Goal: Information Seeking & Learning: Learn about a topic

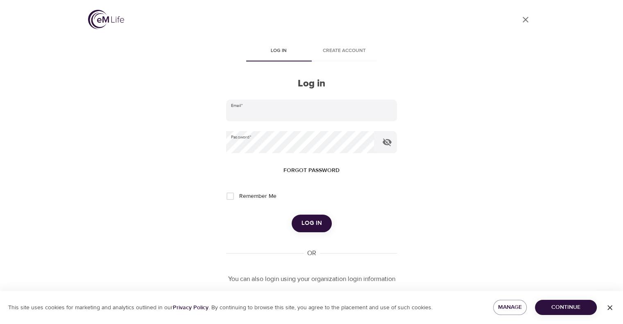
type input "[PERSON_NAME][EMAIL_ADDRESS][PERSON_NAME][DOMAIN_NAME]"
click at [319, 225] on span "Log in" at bounding box center [311, 223] width 20 height 11
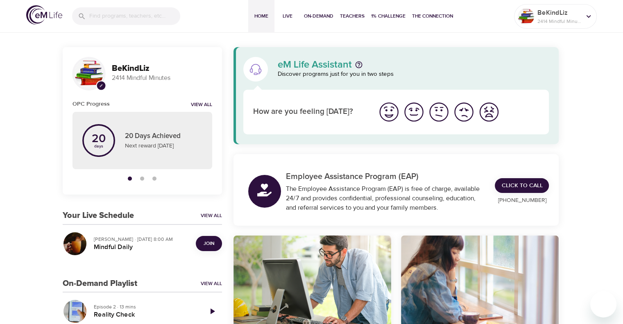
click at [209, 244] on span "Join" at bounding box center [209, 243] width 11 height 9
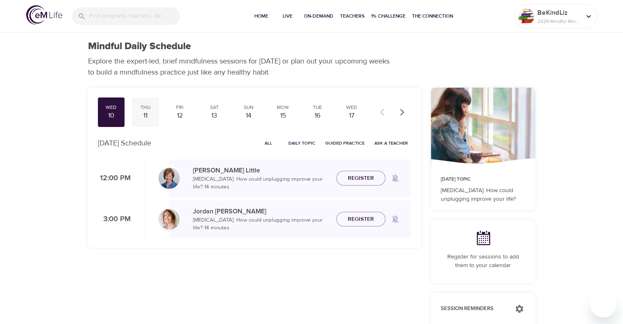
click at [145, 117] on div "11" at bounding box center [145, 115] width 20 height 9
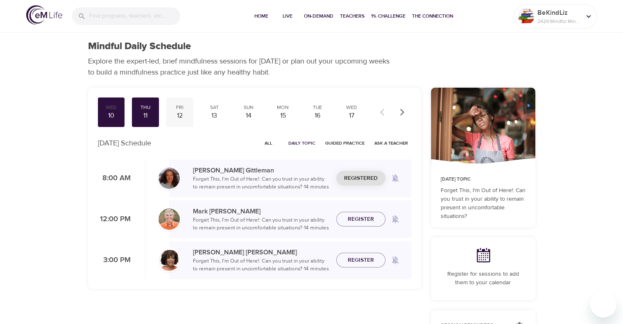
click at [182, 112] on div "12" at bounding box center [180, 115] width 20 height 9
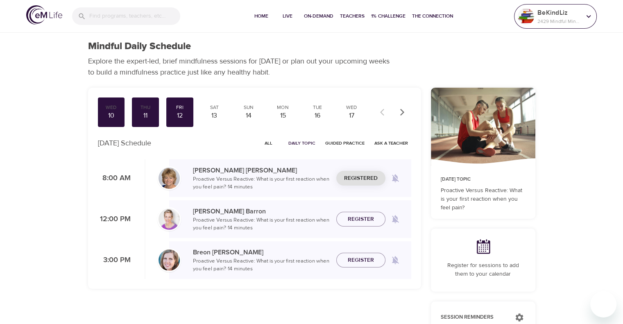
click at [547, 16] on p "BeKindLiz" at bounding box center [558, 13] width 43 height 10
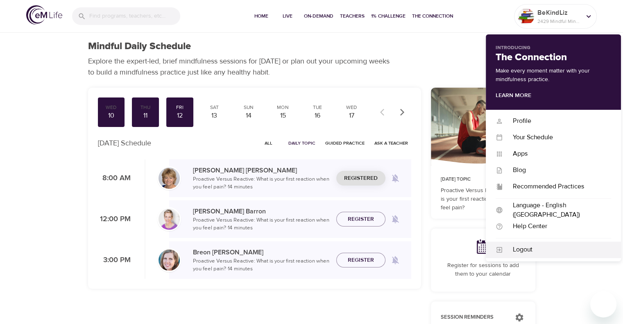
click at [546, 251] on div "Logout" at bounding box center [557, 249] width 108 height 9
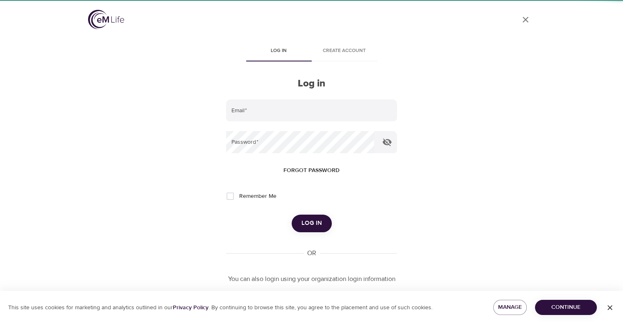
type input "[PERSON_NAME][EMAIL_ADDRESS][PERSON_NAME][DOMAIN_NAME]"
